Goal: Task Accomplishment & Management: Use online tool/utility

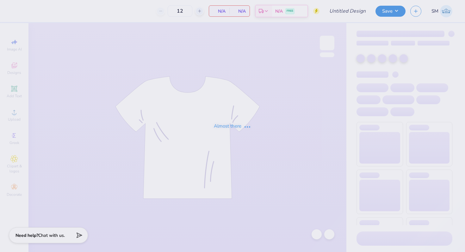
type input "ASB 6"
type input "53"
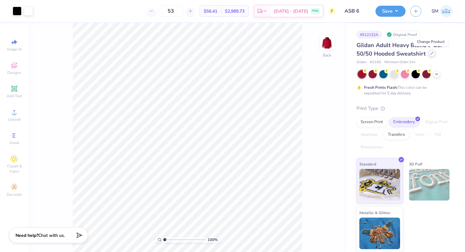
click at [431, 52] on icon at bounding box center [431, 53] width 3 height 3
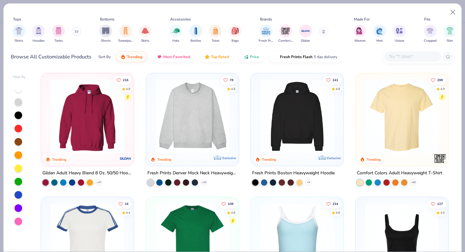
click at [407, 59] on input "text" at bounding box center [412, 56] width 49 height 7
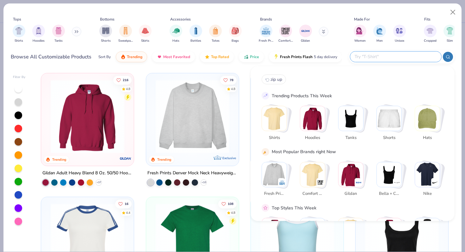
paste input "ind280sl"
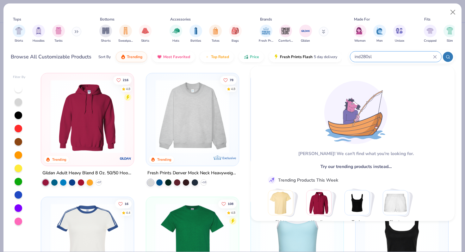
type input "ind280sl"
drag, startPoint x: 375, startPoint y: 53, endPoint x: 340, endPoint y: 53, distance: 34.5
click at [342, 53] on div "Browse All Customizable Products Sort By Trending Most Favorited Top Rated Pric…" at bounding box center [233, 57] width 444 height 18
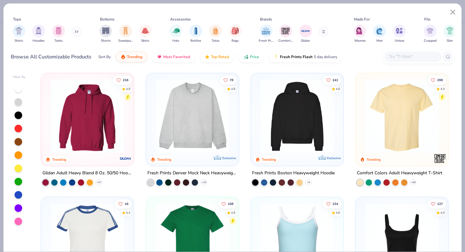
click at [419, 61] on div at bounding box center [412, 57] width 57 height 10
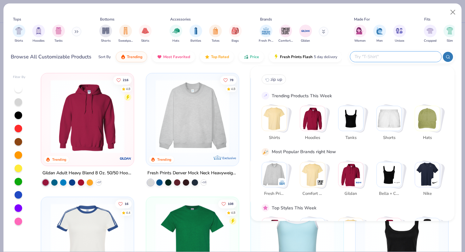
paste input "04276"
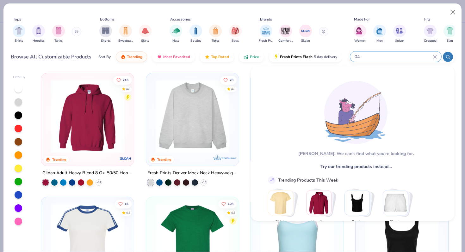
type input "0"
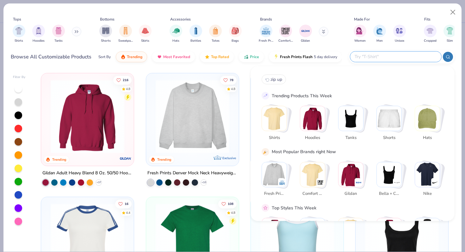
paste input "IND420XD"
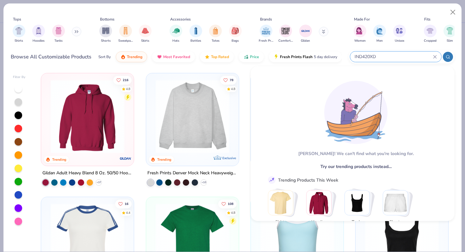
type input "IND420XD"
drag, startPoint x: 382, startPoint y: 56, endPoint x: 338, endPoint y: 56, distance: 43.7
click at [340, 56] on div "Browse All Customizable Products Sort By Trending Most Favorited Top Rated Pric…" at bounding box center [233, 57] width 444 height 18
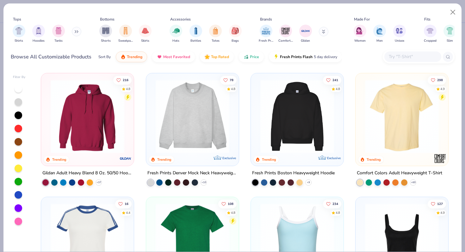
click at [394, 55] on input "text" at bounding box center [412, 56] width 49 height 7
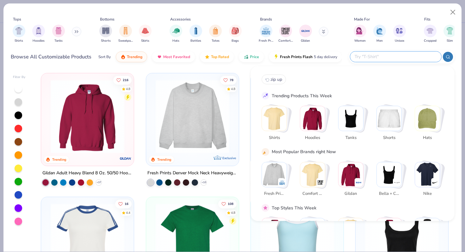
paste input "RF498"
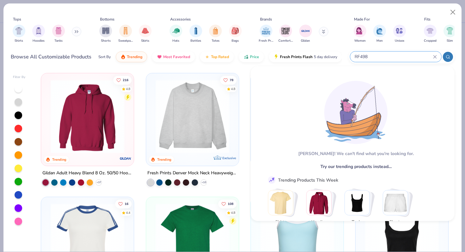
type input "RF498"
click at [454, 10] on button "Close" at bounding box center [453, 12] width 12 height 12
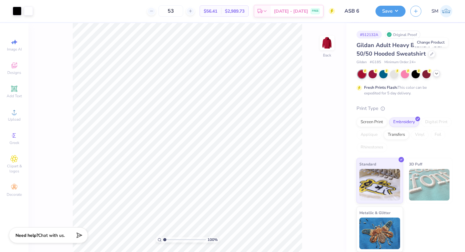
click at [436, 74] on icon at bounding box center [436, 73] width 5 height 5
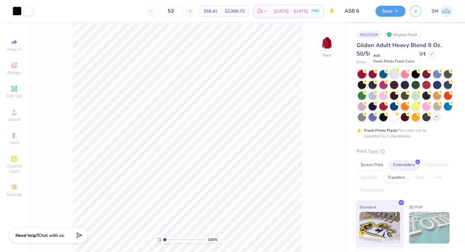
click at [393, 74] on div at bounding box center [394, 74] width 8 height 8
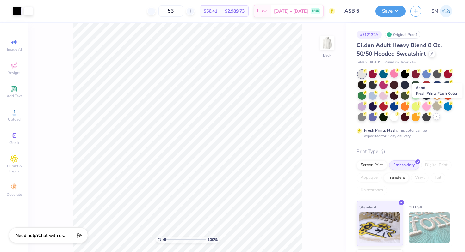
click at [438, 106] on div at bounding box center [437, 106] width 8 height 8
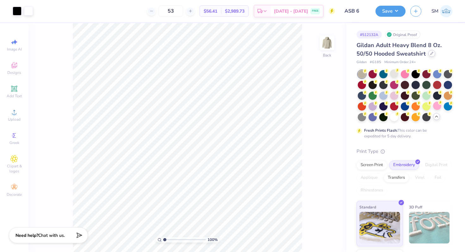
click at [433, 56] on div at bounding box center [431, 53] width 7 height 7
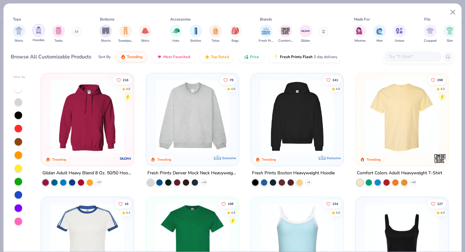
click at [39, 32] on img "filter for Hoodies" at bounding box center [38, 30] width 7 height 7
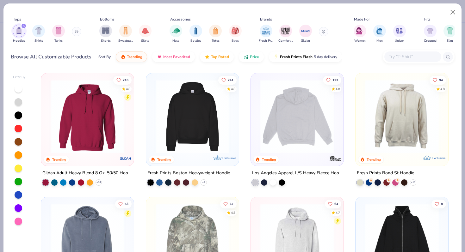
click at [297, 129] on img at bounding box center [297, 117] width 80 height 74
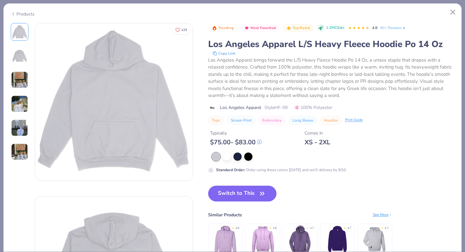
click at [20, 15] on div "Products" at bounding box center [23, 14] width 24 height 7
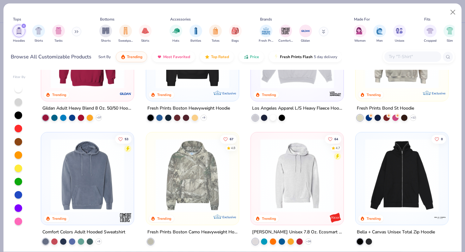
scroll to position [90, 0]
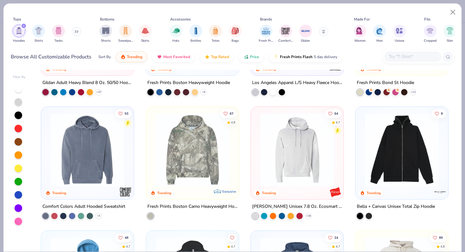
click at [110, 145] on img at bounding box center [87, 150] width 80 height 74
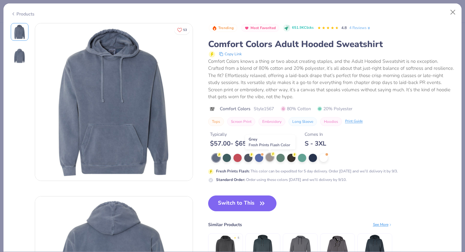
click at [271, 157] on div at bounding box center [270, 157] width 8 height 8
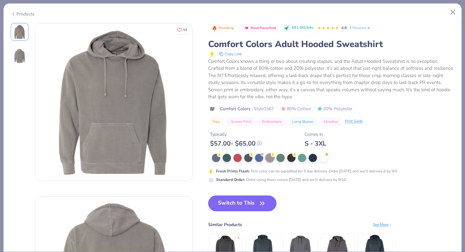
click at [26, 13] on div "Products" at bounding box center [23, 14] width 24 height 7
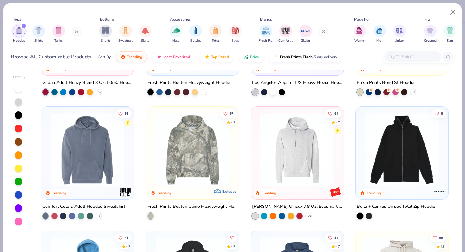
scroll to position [121, 0]
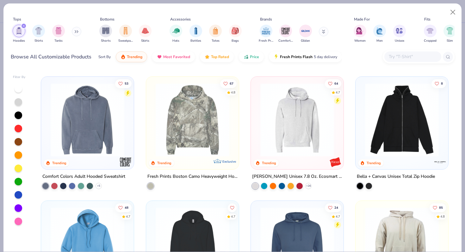
click at [267, 133] on img at bounding box center [297, 120] width 80 height 74
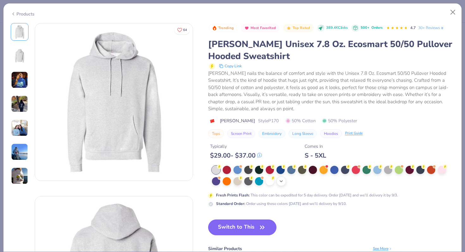
click at [283, 183] on icon at bounding box center [281, 181] width 5 height 5
click at [238, 183] on div at bounding box center [237, 181] width 8 height 8
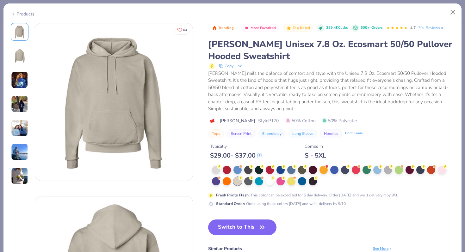
click at [31, 15] on div "Products" at bounding box center [23, 14] width 24 height 7
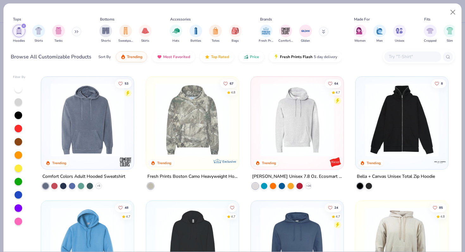
scroll to position [118, 0]
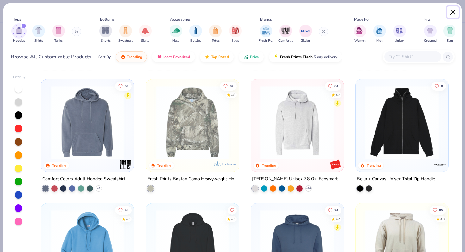
click at [449, 13] on button "Close" at bounding box center [453, 12] width 12 height 12
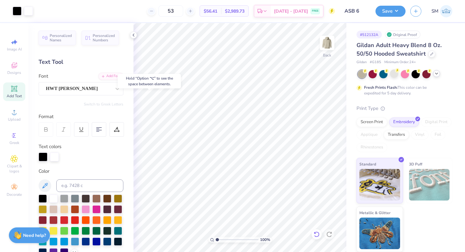
click at [318, 236] on icon at bounding box center [317, 235] width 6 height 6
click at [16, 12] on div at bounding box center [17, 10] width 9 height 9
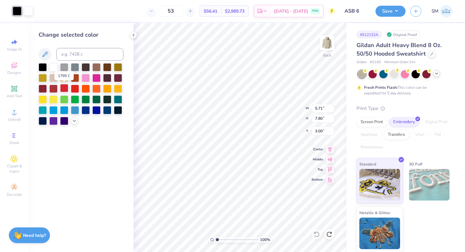
click at [66, 89] on div at bounding box center [64, 88] width 8 height 8
click at [29, 15] on div at bounding box center [28, 10] width 9 height 9
click at [44, 66] on div at bounding box center [43, 67] width 8 height 8
click at [53, 69] on div at bounding box center [53, 67] width 8 height 8
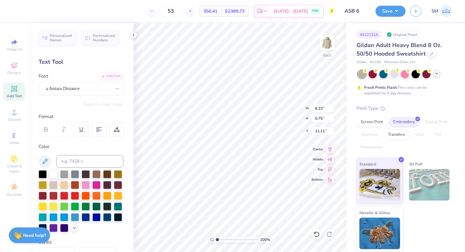
type textarea "[DATE]-[DATE]"
click at [27, 8] on div at bounding box center [28, 10] width 9 height 9
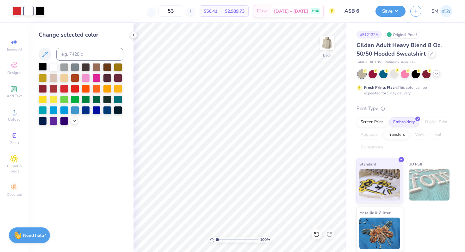
click at [45, 68] on div at bounding box center [43, 67] width 8 height 8
click at [134, 36] on icon at bounding box center [133, 35] width 5 height 5
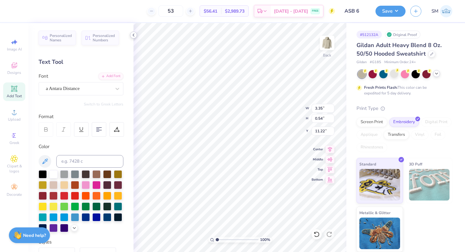
type input "11.05"
click at [134, 36] on icon at bounding box center [133, 35] width 5 height 5
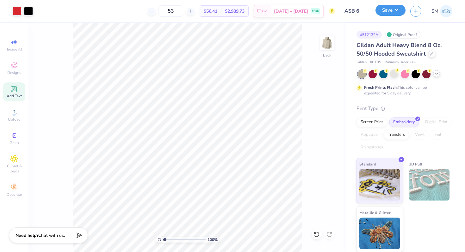
click at [390, 12] on button "Save" at bounding box center [391, 10] width 30 height 11
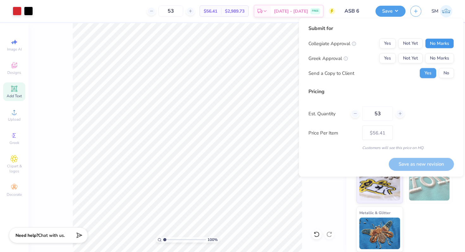
click at [433, 44] on button "No Marks" at bounding box center [439, 44] width 29 height 10
click at [435, 56] on button "No Marks" at bounding box center [439, 58] width 29 height 10
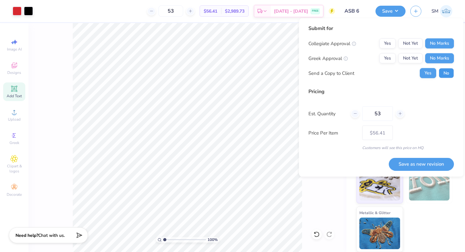
click at [446, 76] on button "No" at bounding box center [446, 73] width 15 height 10
click at [407, 164] on button "Save as new revision" at bounding box center [421, 164] width 65 height 13
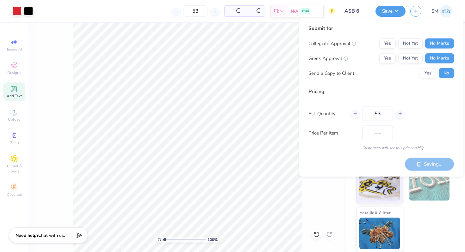
type input "$56.41"
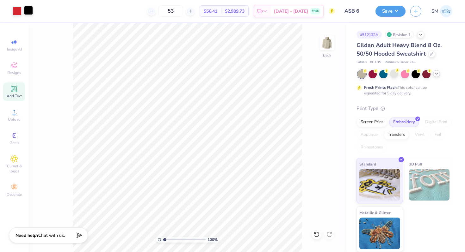
click at [29, 9] on div at bounding box center [28, 10] width 9 height 9
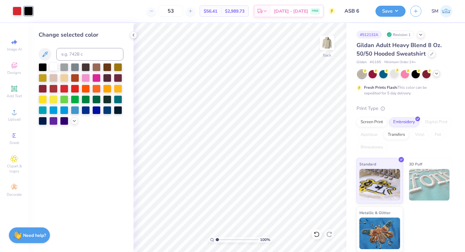
click at [54, 68] on div at bounding box center [53, 67] width 8 height 8
click at [132, 33] on icon at bounding box center [133, 35] width 5 height 5
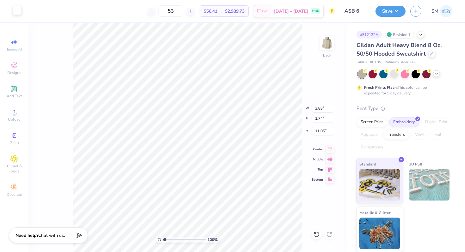
click at [17, 10] on div at bounding box center [17, 10] width 9 height 9
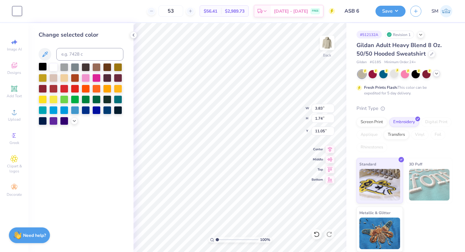
click at [40, 67] on div at bounding box center [43, 67] width 8 height 8
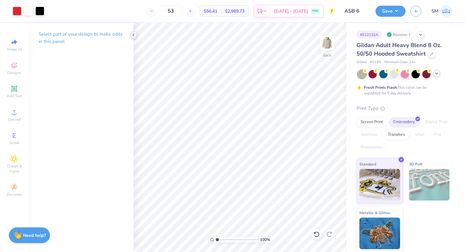
click at [135, 34] on icon at bounding box center [133, 35] width 5 height 5
